Goal: Find contact information: Find contact information

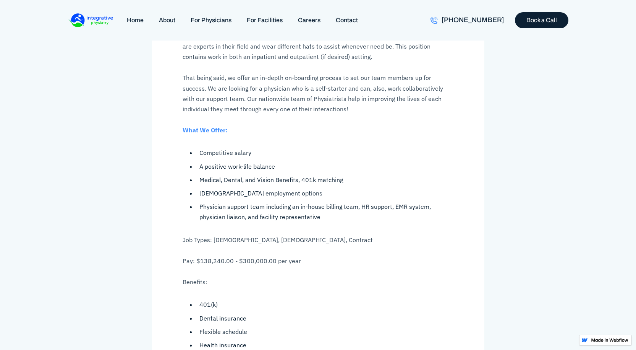
scroll to position [153, 0]
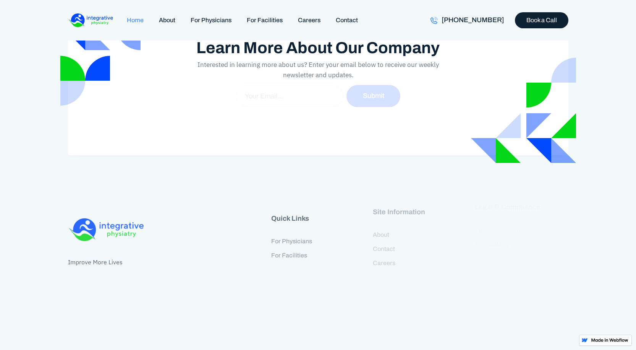
scroll to position [1554, 0]
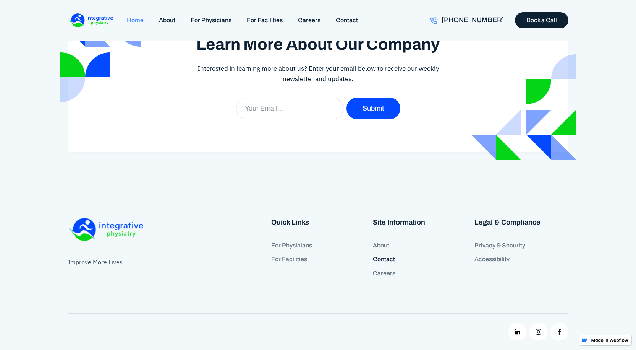
click at [382, 261] on link "Contact" at bounding box center [420, 259] width 94 height 14
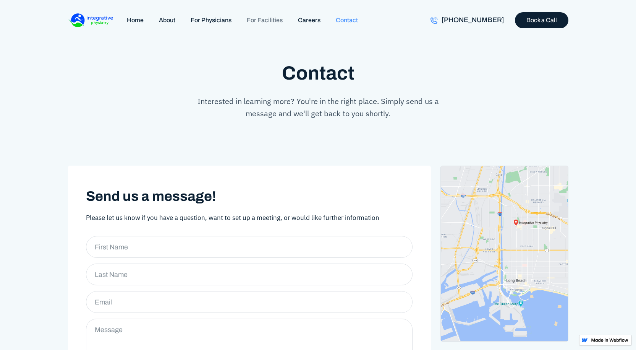
click at [259, 22] on link "For Facilities" at bounding box center [264, 20] width 51 height 16
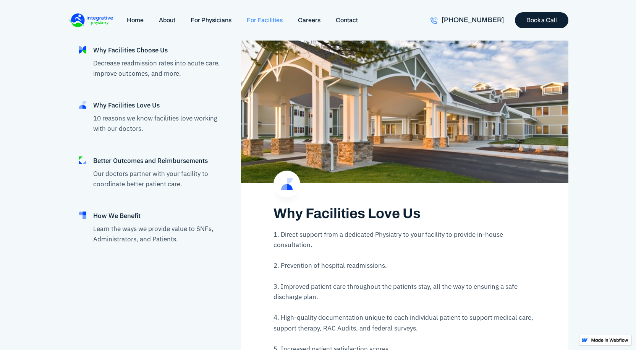
scroll to position [499, 0]
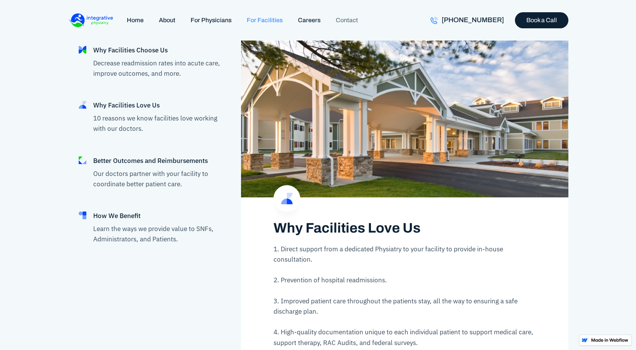
click at [346, 22] on link "Contact" at bounding box center [346, 20] width 37 height 16
click at [135, 20] on link "Home" at bounding box center [135, 20] width 32 height 16
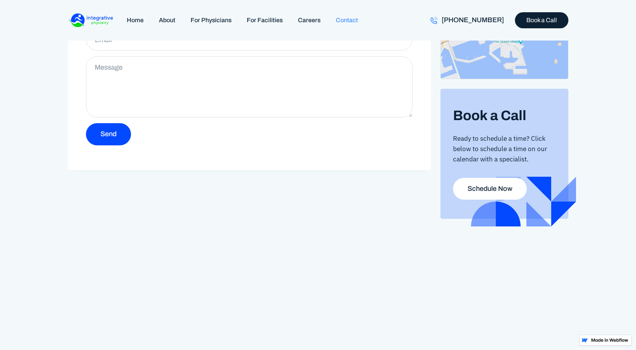
scroll to position [329, 0]
